Goal: Find specific page/section: Find specific page/section

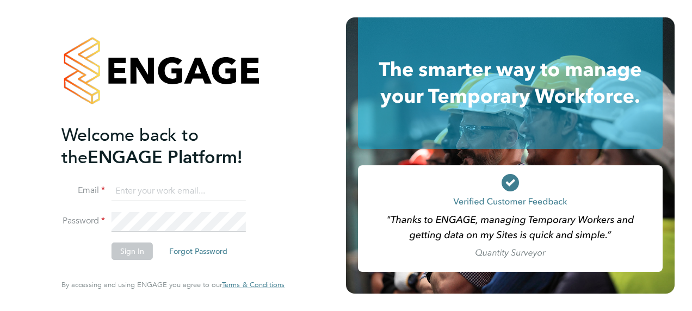
type input "[EMAIL_ADDRESS][DOMAIN_NAME]"
click at [133, 248] on button "Sign In" at bounding box center [132, 251] width 41 height 17
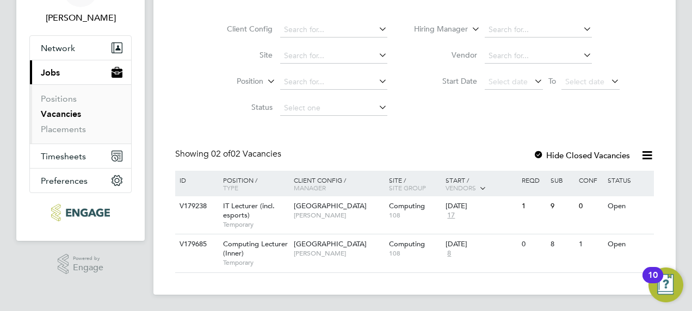
scroll to position [70, 0]
click at [257, 246] on span "Computing Lecturer (Inner)" at bounding box center [255, 248] width 65 height 18
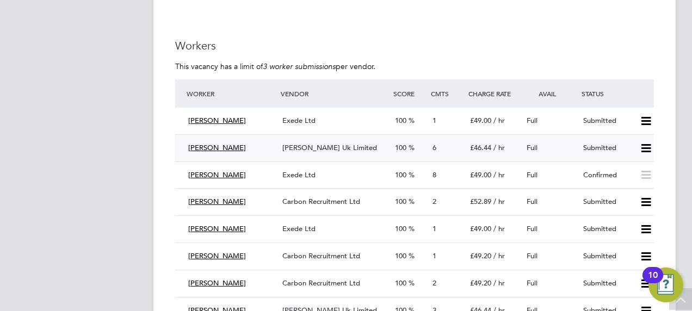
click at [437, 147] on div "6" at bounding box center [447, 148] width 38 height 18
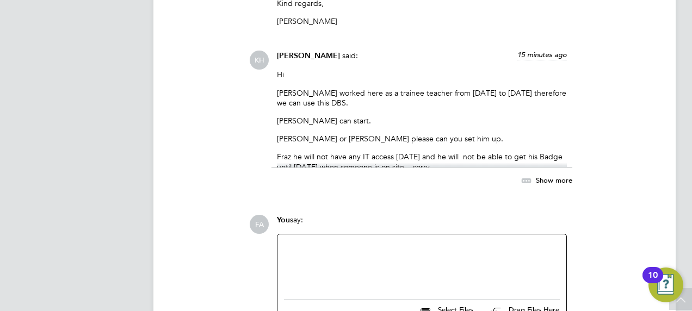
click at [554, 178] on span "Show more" at bounding box center [554, 180] width 36 height 9
